Goal: Transaction & Acquisition: Purchase product/service

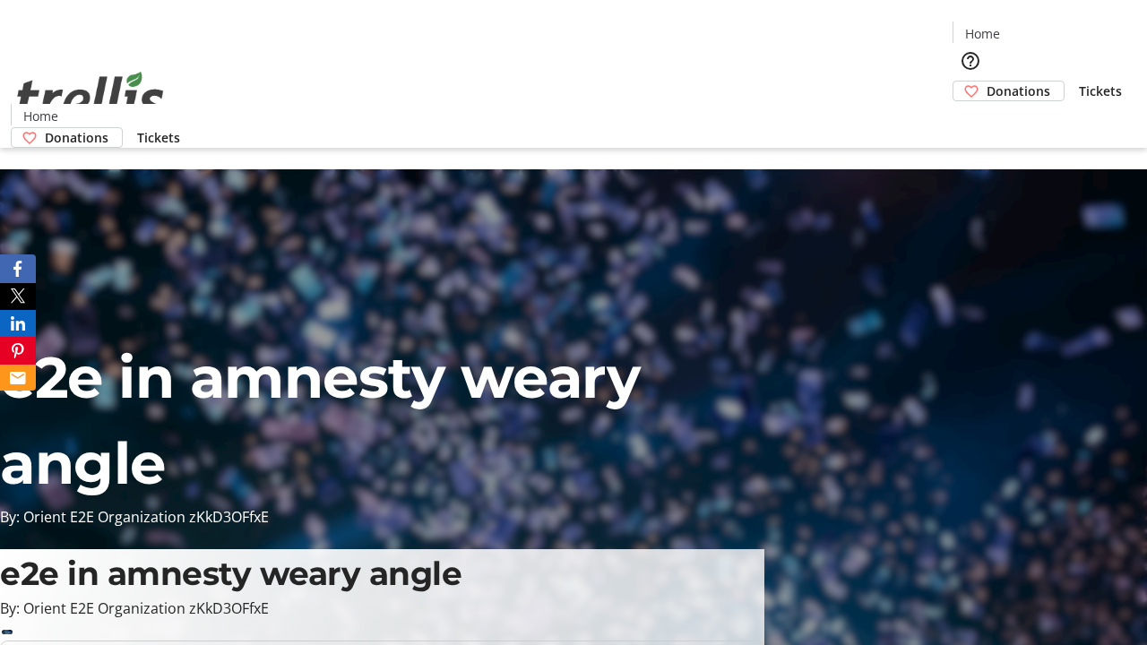
click at [986, 82] on span "Donations" at bounding box center [1018, 91] width 64 height 19
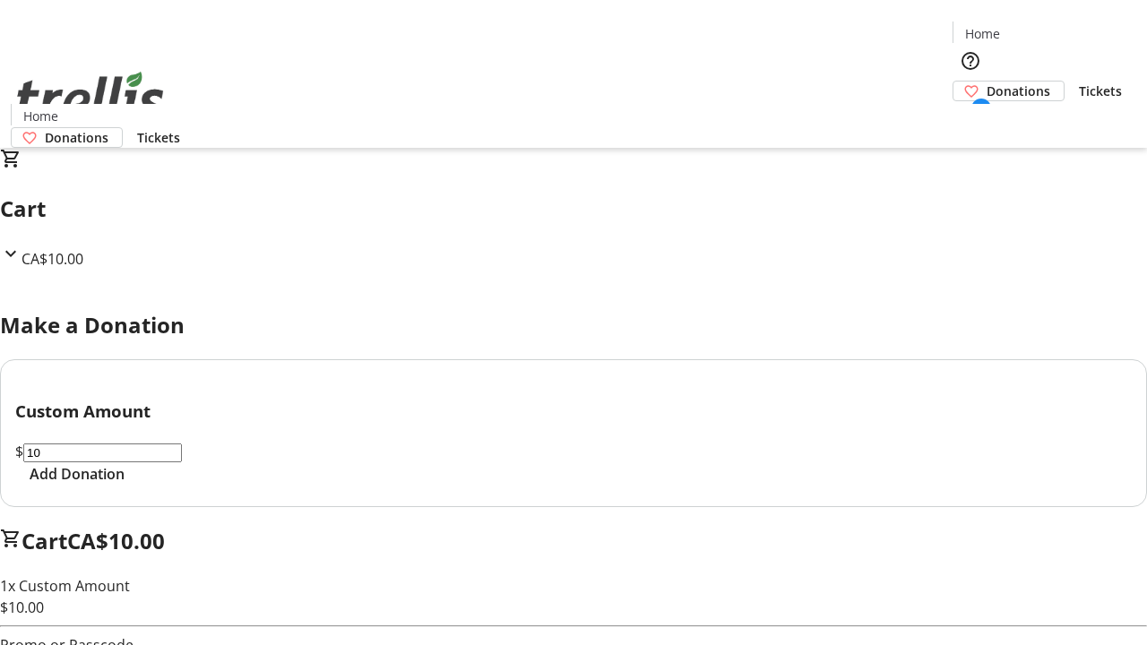
select select "CA"
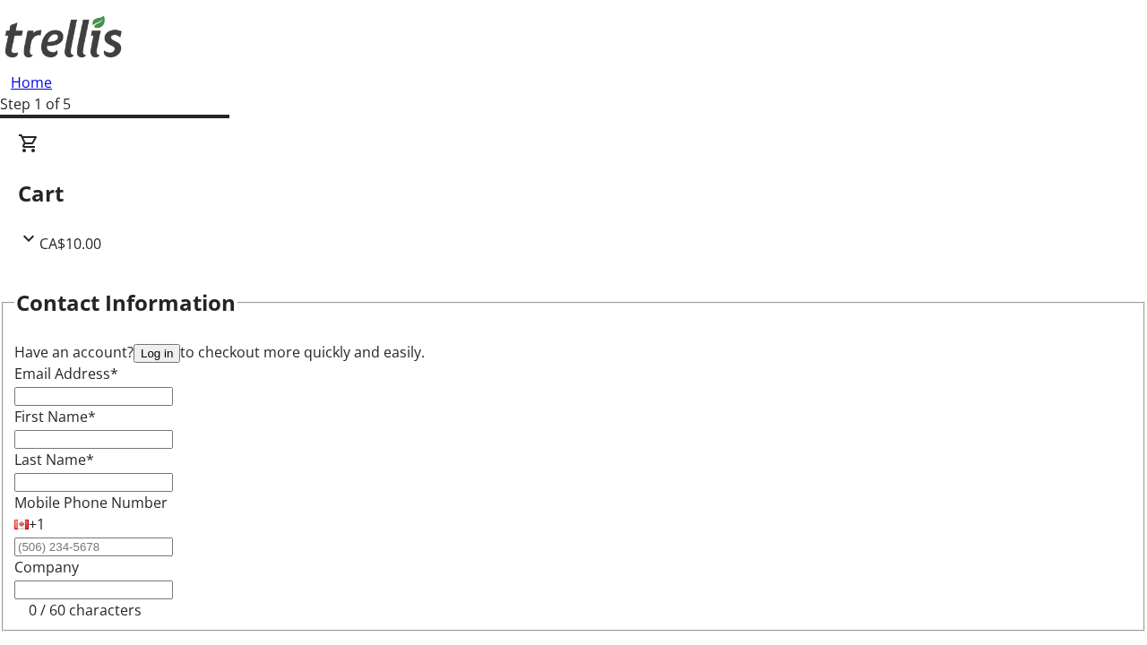
click at [180, 344] on button "Log in" at bounding box center [156, 353] width 47 height 19
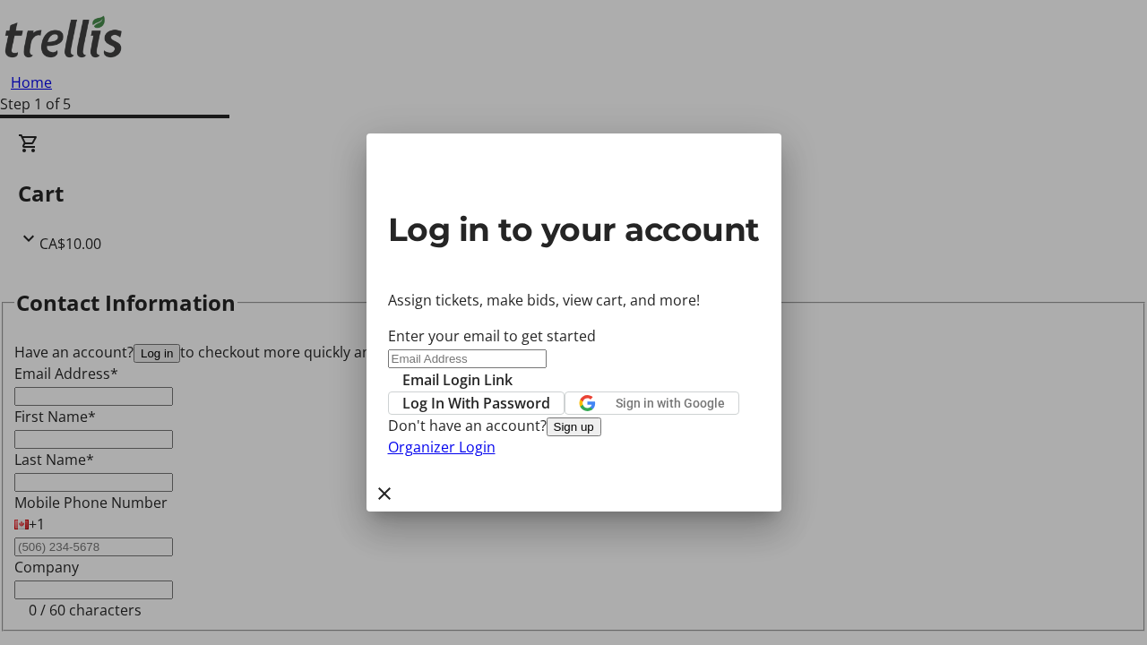
click at [550, 392] on span "Log In With Password" at bounding box center [476, 403] width 148 height 22
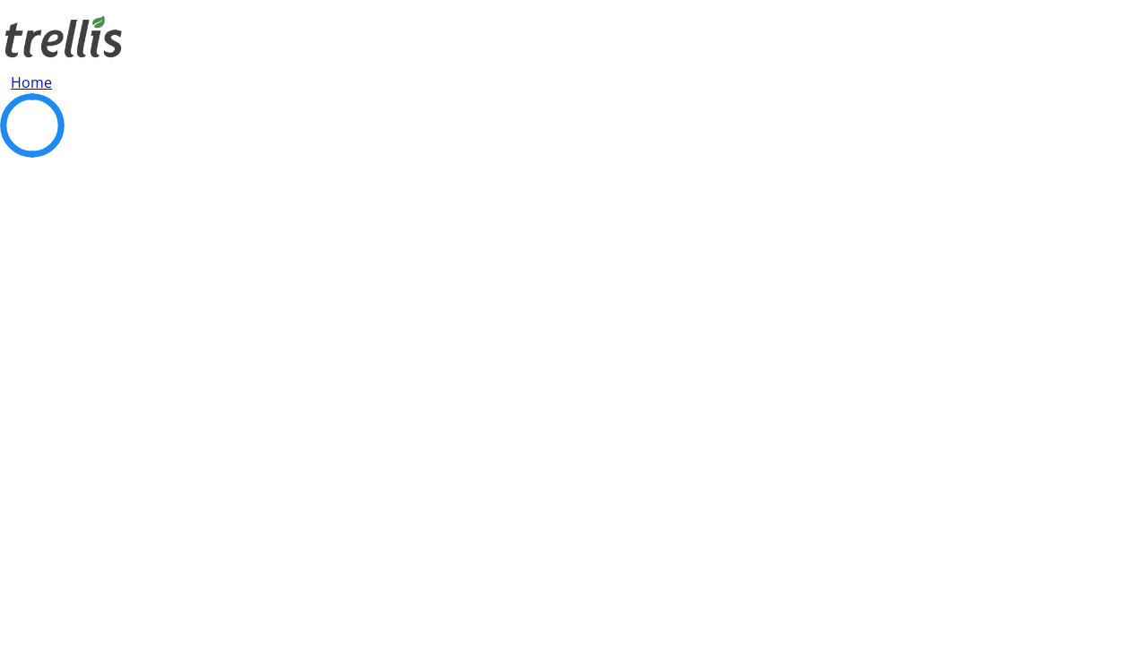
scroll to position [240, 0]
